Goal: Check status: Check status

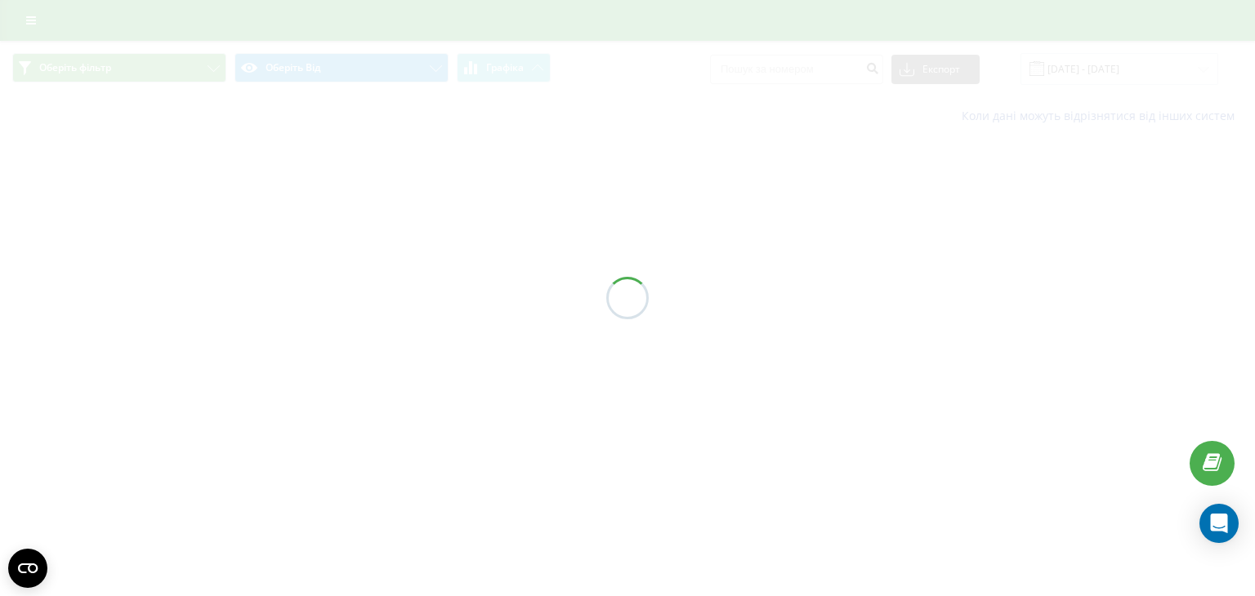
click at [428, 354] on div at bounding box center [627, 298] width 1255 height 596
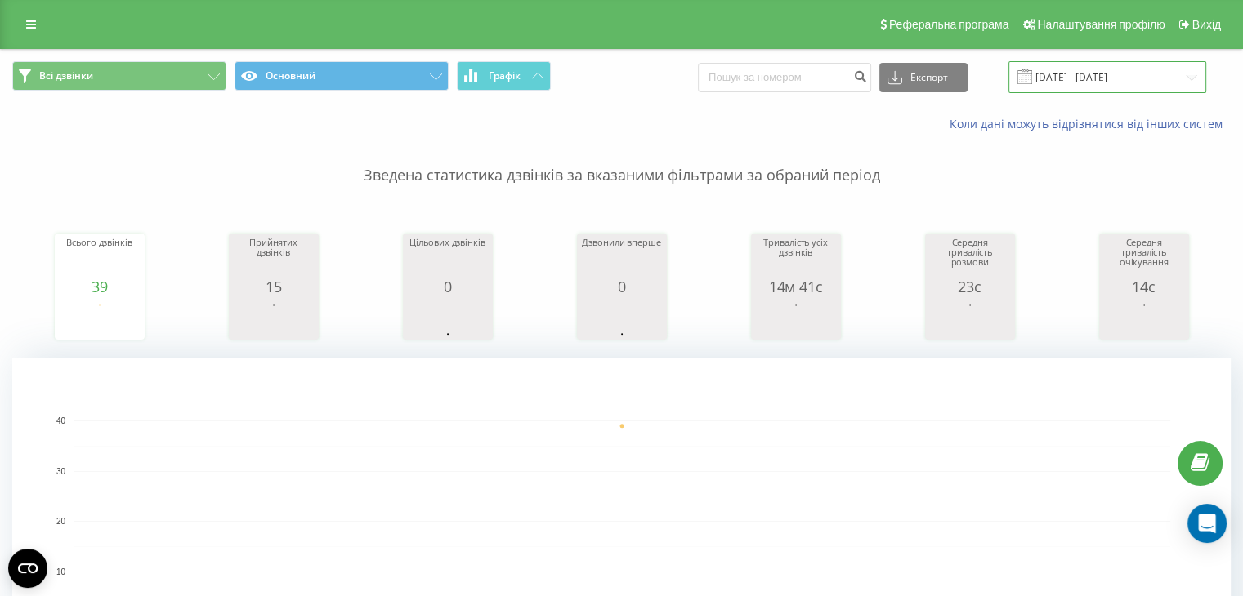
click at [1065, 69] on input "[DATE] - [DATE]" at bounding box center [1107, 77] width 198 height 32
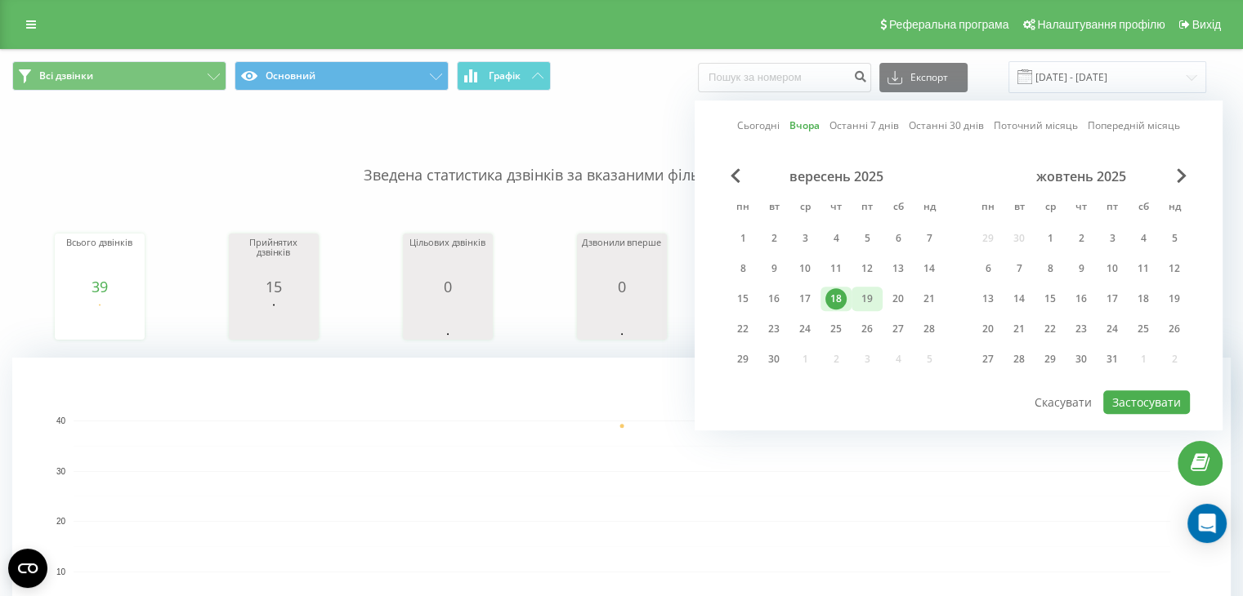
click at [864, 298] on div "19" at bounding box center [866, 298] width 21 height 21
click at [1124, 400] on button "Застосувати" at bounding box center [1146, 403] width 87 height 24
type input "19.09.2025 - 19.09.2025"
